Goal: Information Seeking & Learning: Understand process/instructions

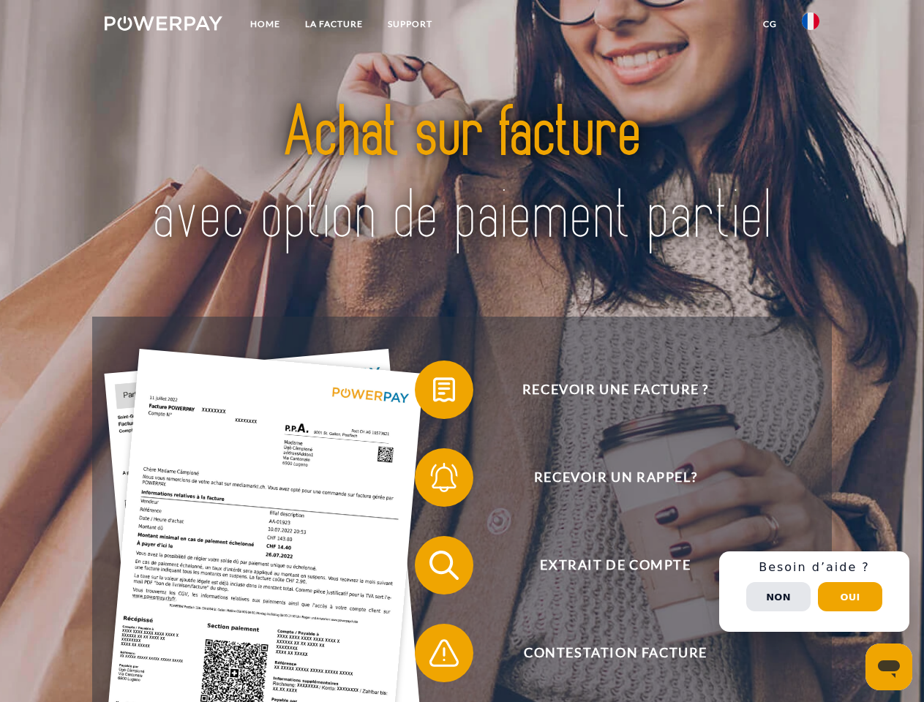
click at [163, 26] on img at bounding box center [164, 23] width 118 height 15
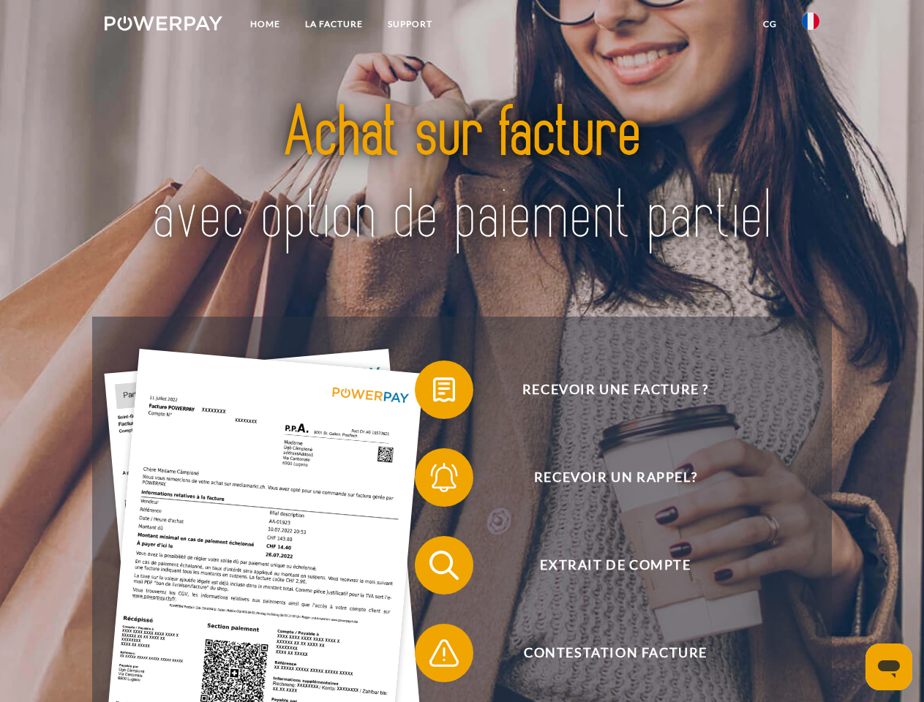
click at [811, 26] on img at bounding box center [811, 21] width 18 height 18
click at [770, 24] on link "CG" at bounding box center [770, 24] width 39 height 26
click at [433, 393] on span at bounding box center [422, 389] width 73 height 73
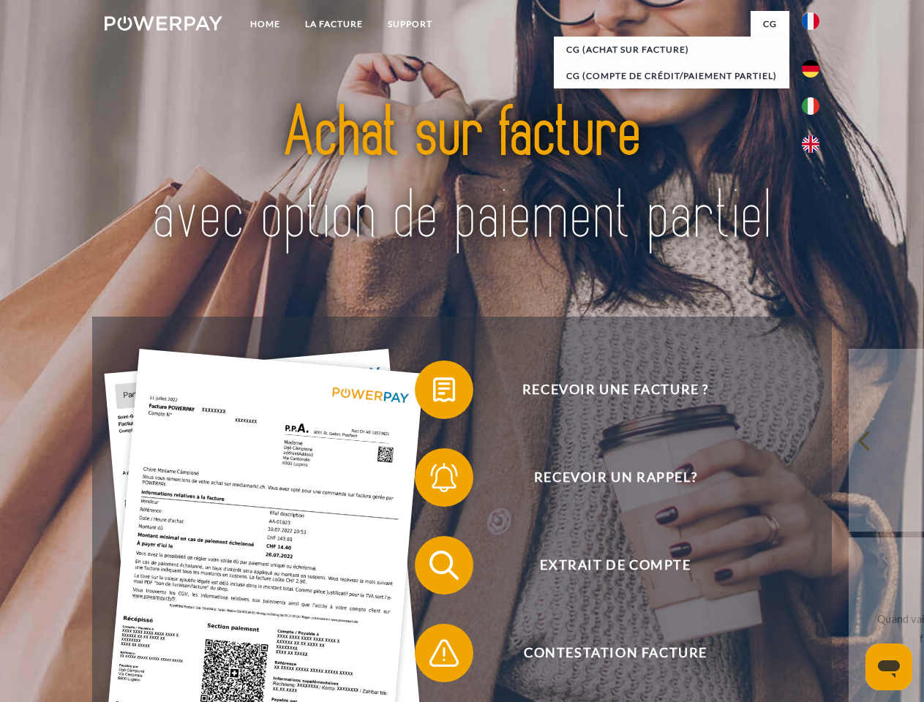
click at [433, 481] on span at bounding box center [422, 477] width 73 height 73
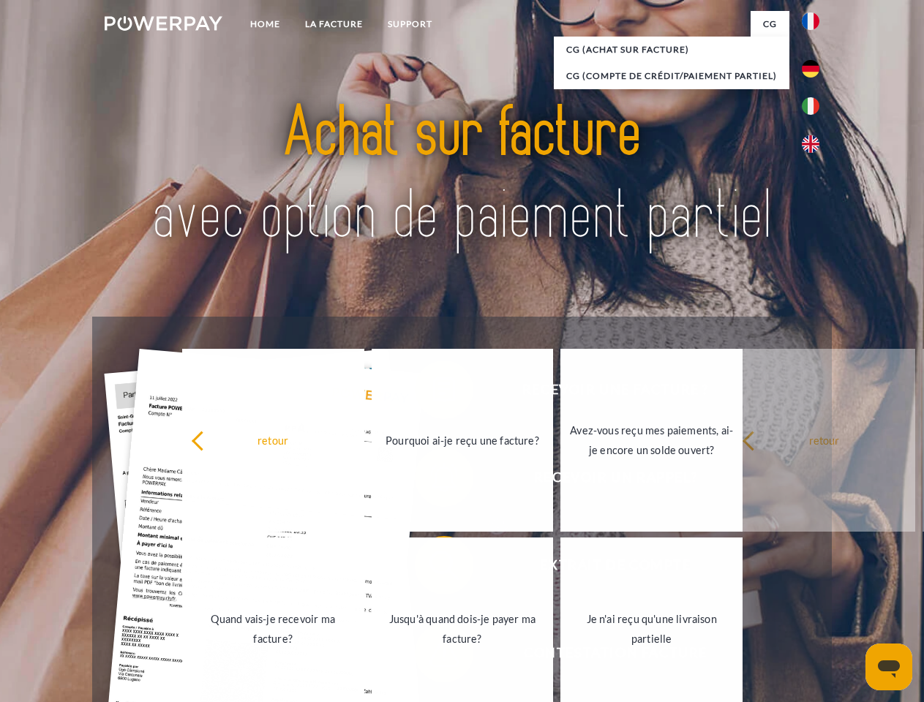
click at [433, 568] on link "Jusqu'à quand dois-je payer ma facture?" at bounding box center [463, 629] width 182 height 183
click at [433, 656] on span at bounding box center [422, 653] width 73 height 73
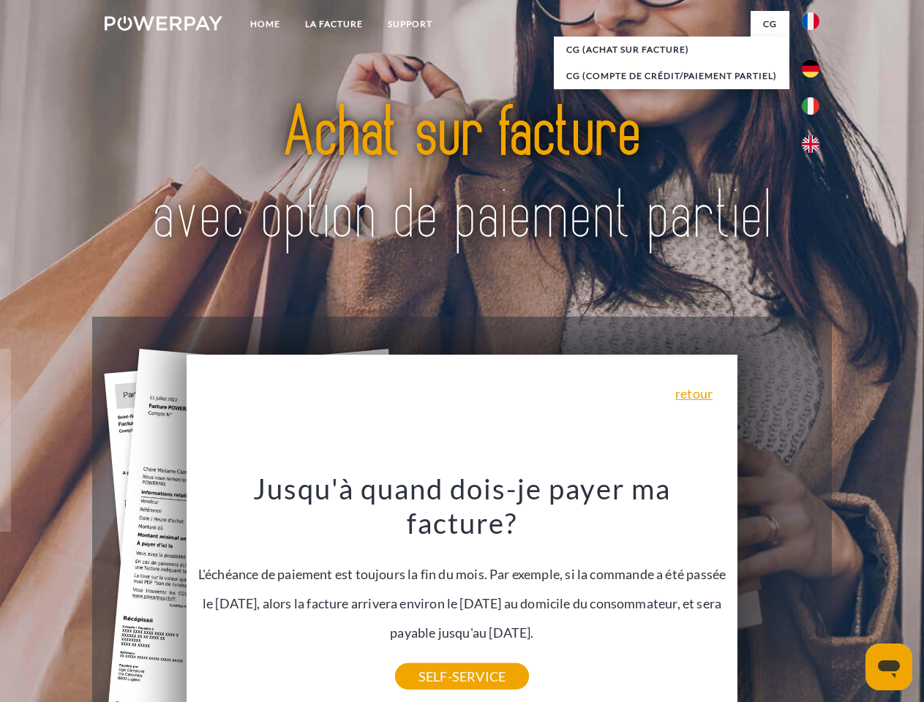
click at [814, 592] on div "Recevoir une facture ? Recevoir un rappel? Extrait de compte retour" at bounding box center [461, 609] width 739 height 585
click at [778, 595] on span "Extrait de compte" at bounding box center [615, 565] width 358 height 59
click at [850, 597] on header "Home LA FACTURE Support" at bounding box center [462, 505] width 924 height 1010
